Goal: Information Seeking & Learning: Learn about a topic

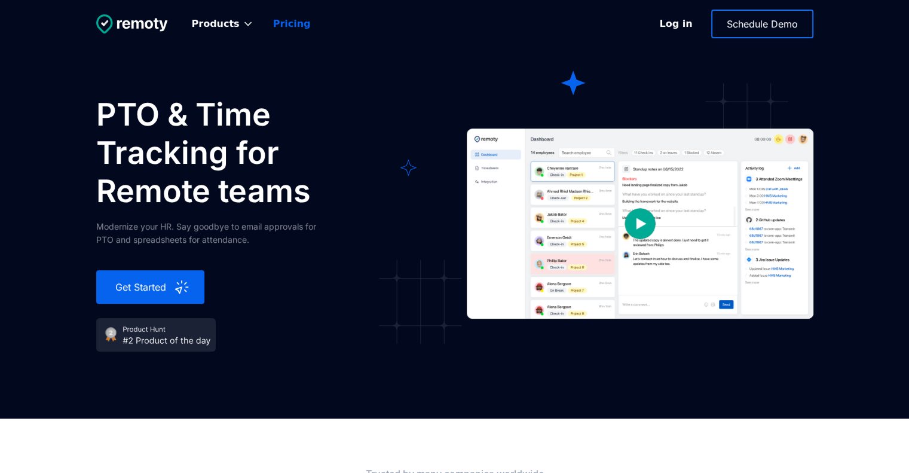
click at [292, 30] on link "Pricing" at bounding box center [292, 24] width 57 height 26
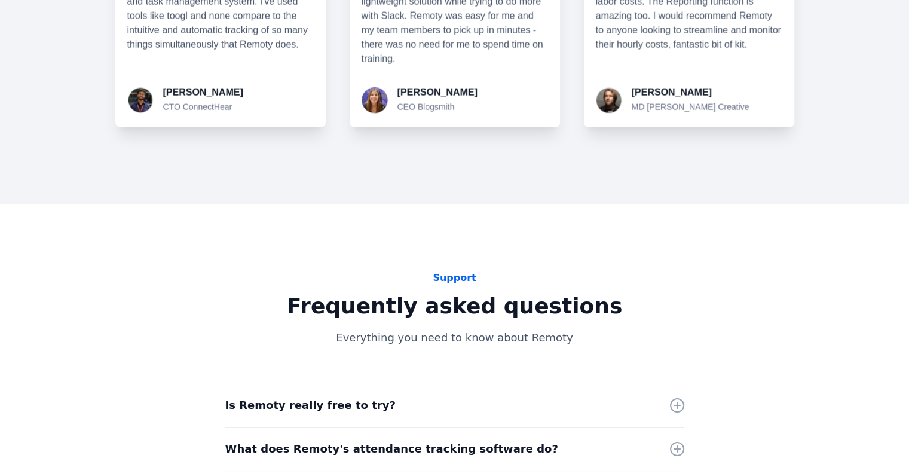
scroll to position [2927, 0]
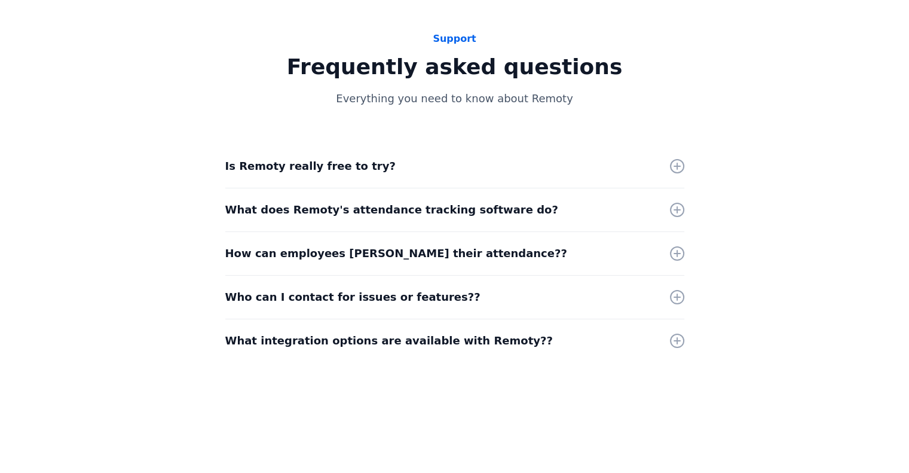
click at [387, 164] on div "Is Remoty really free to try?" at bounding box center [454, 166] width 459 height 43
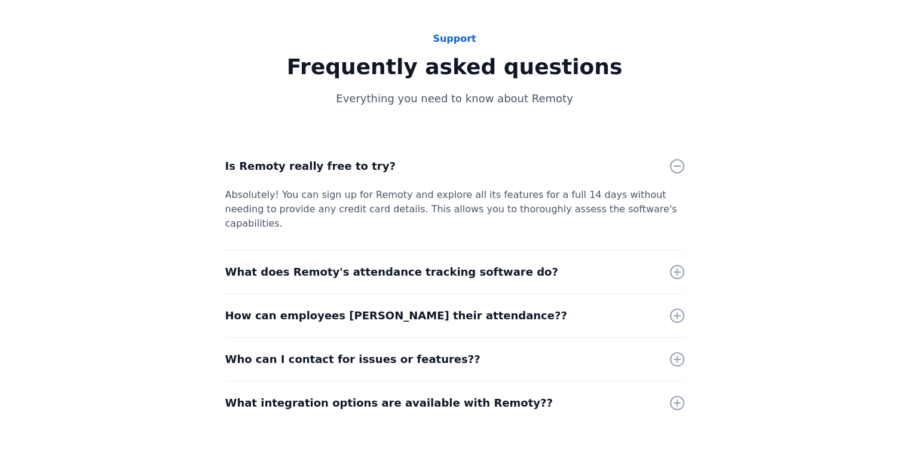
click at [408, 265] on strong "What does Remoty's attendance tracking software do?" at bounding box center [391, 271] width 333 height 13
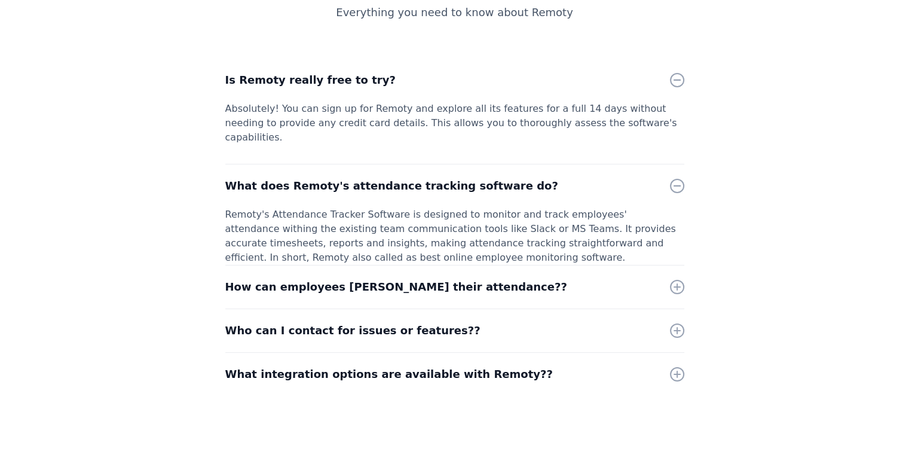
scroll to position [3107, 0]
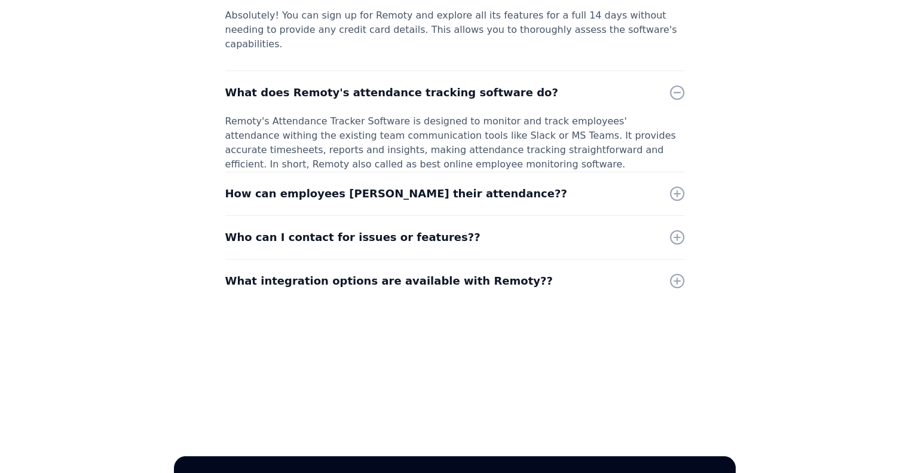
click at [681, 187] on div at bounding box center [677, 194] width 14 height 14
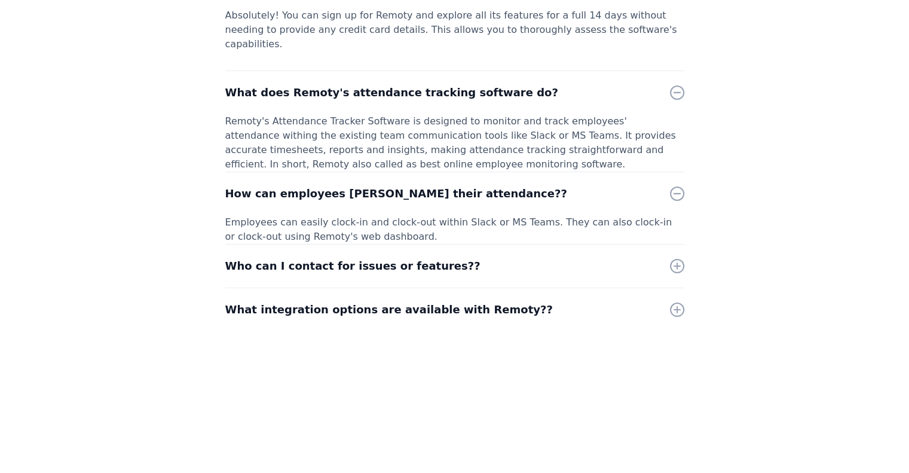
click at [681, 259] on div at bounding box center [677, 266] width 14 height 14
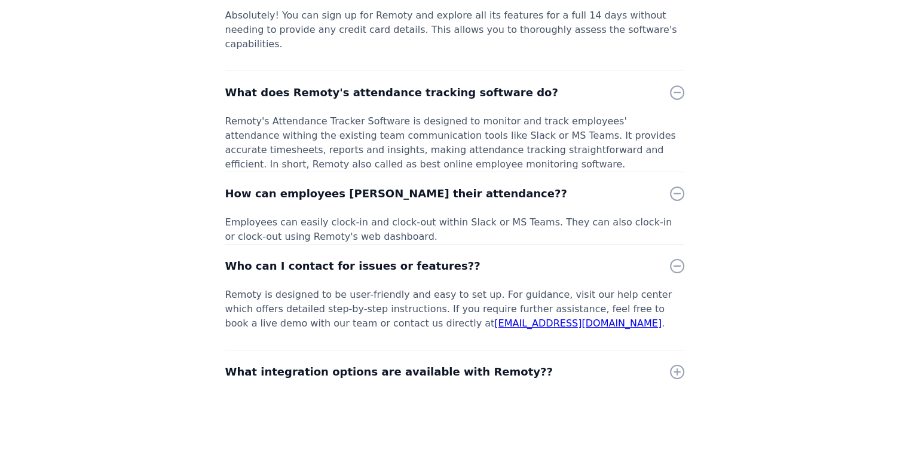
scroll to position [3167, 0]
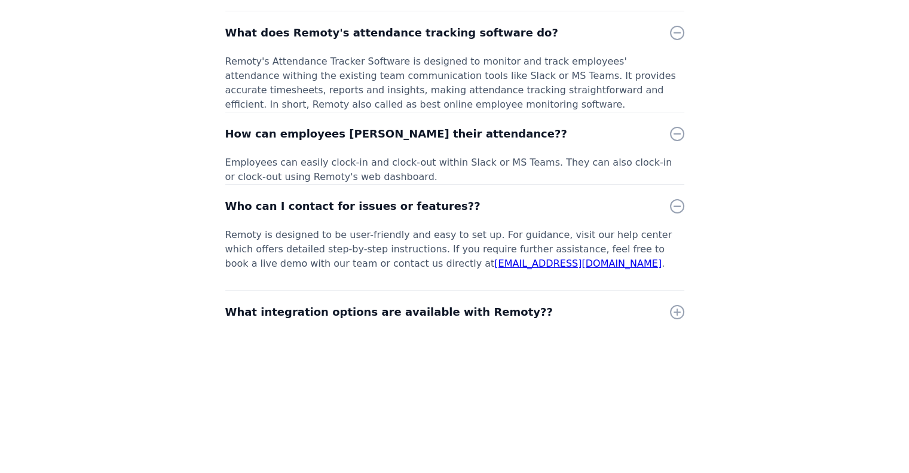
click at [680, 305] on div at bounding box center [677, 312] width 14 height 14
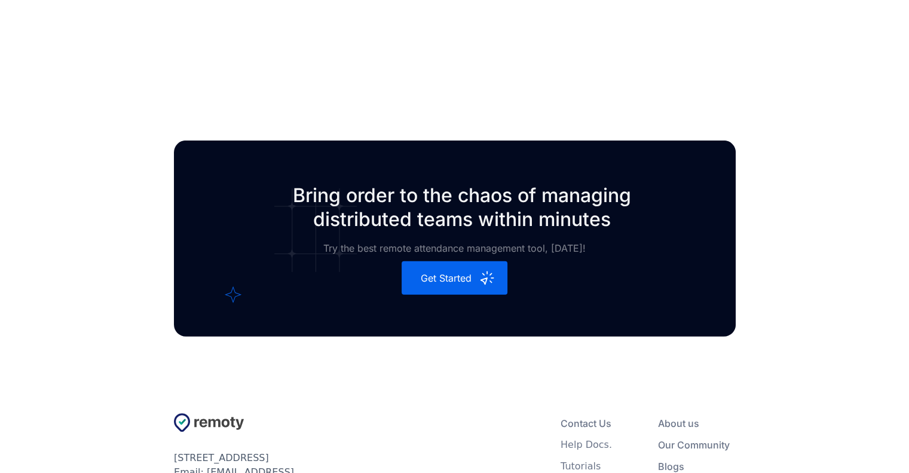
scroll to position [3609, 0]
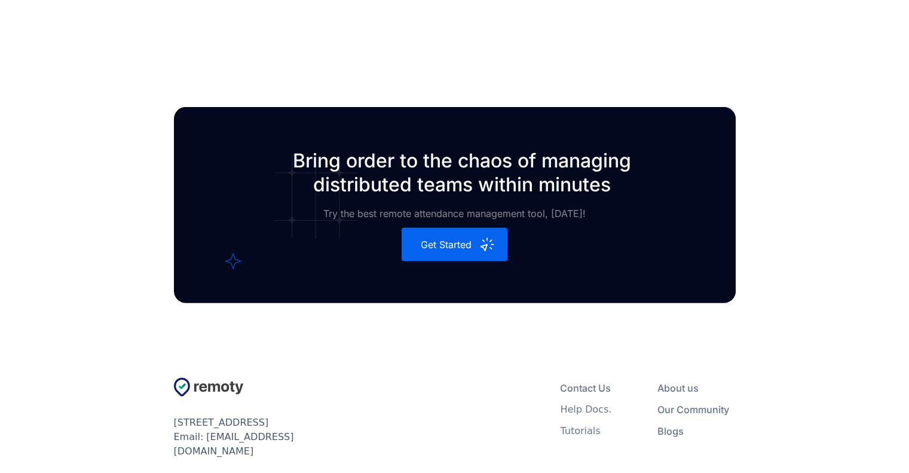
click at [804, 163] on div "Bring order to the chaos of managing distributed teams within minutes Try the b…" at bounding box center [454, 274] width 909 height 483
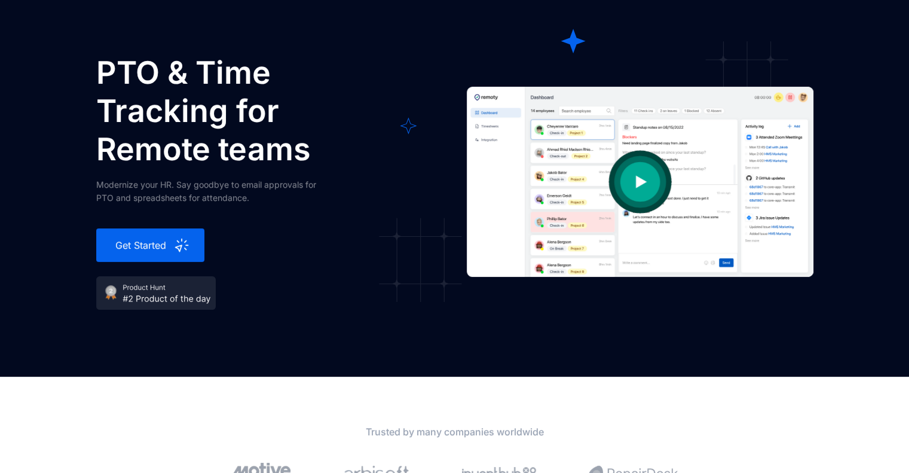
scroll to position [0, 0]
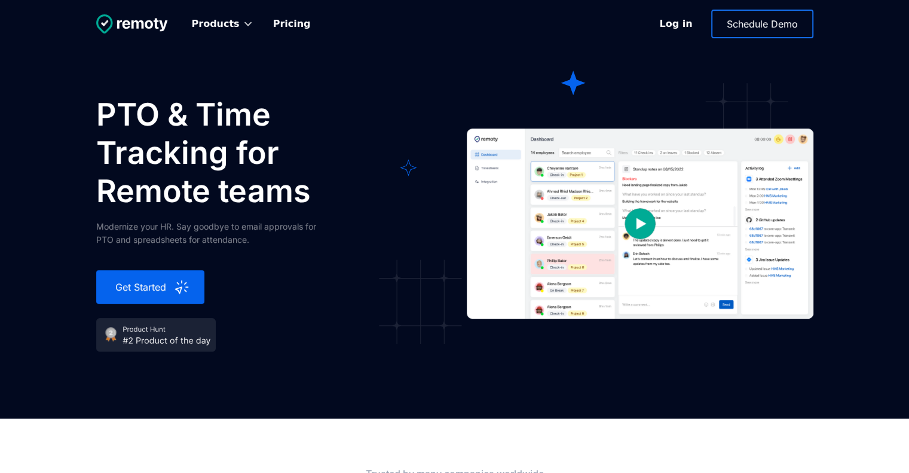
click at [146, 330] on img at bounding box center [156, 334] width 120 height 33
click at [143, 330] on img at bounding box center [156, 334] width 120 height 33
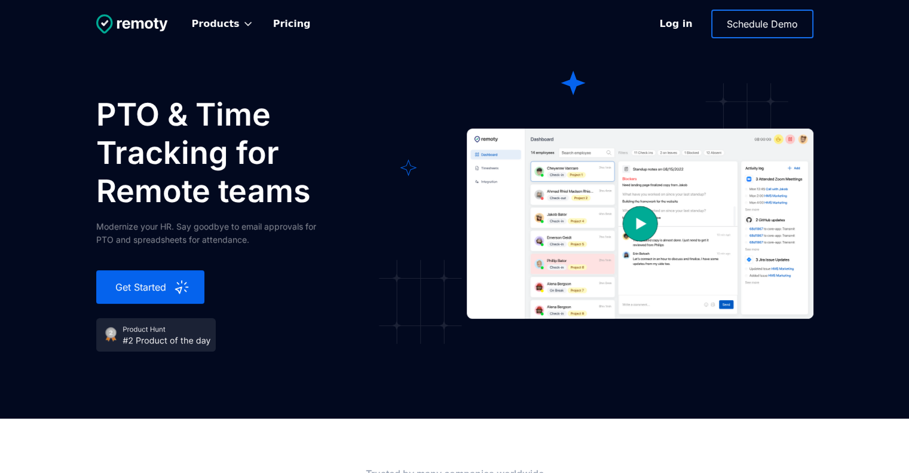
click at [143, 330] on img at bounding box center [156, 334] width 120 height 33
drag, startPoint x: 143, startPoint y: 330, endPoint x: 153, endPoint y: 348, distance: 20.3
click at [153, 348] on img at bounding box center [156, 334] width 120 height 33
click at [648, 233] on img "open lightbox" at bounding box center [641, 224] width 120 height 120
